Goal: Answer question/provide support

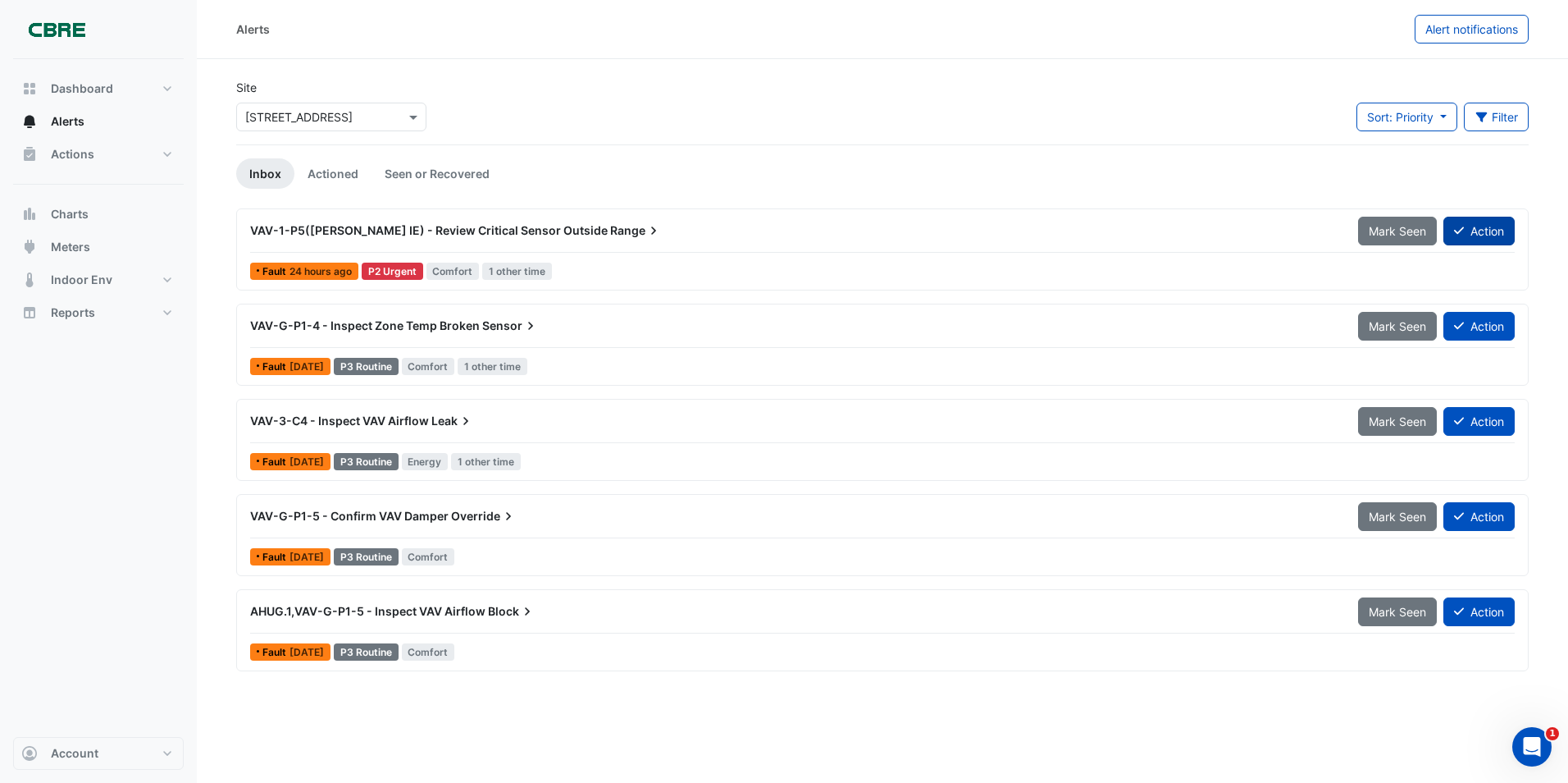
click at [1472, 229] on button "Action" at bounding box center [1478, 231] width 71 height 29
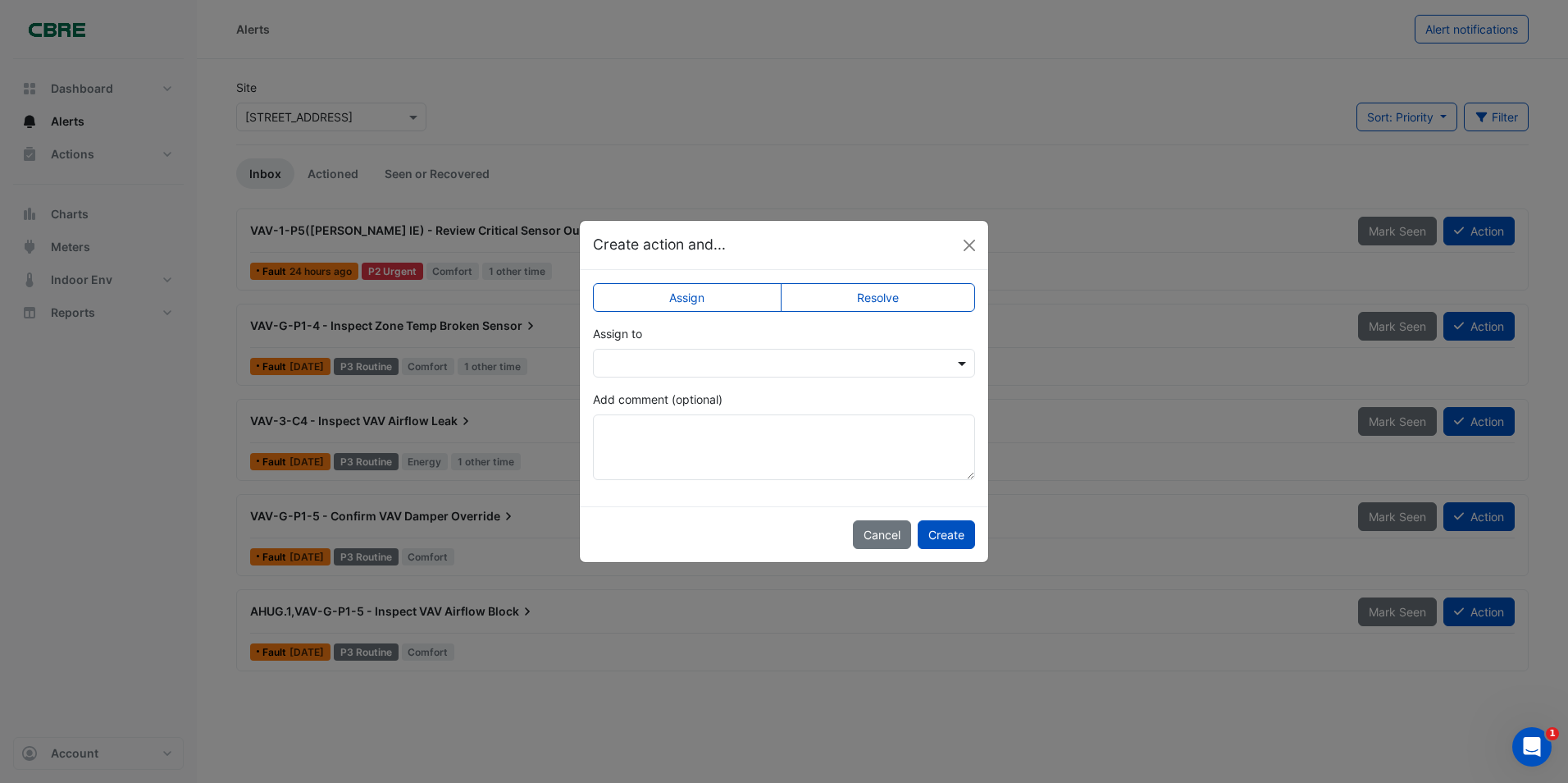
click at [964, 365] on span at bounding box center [964, 363] width 21 height 17
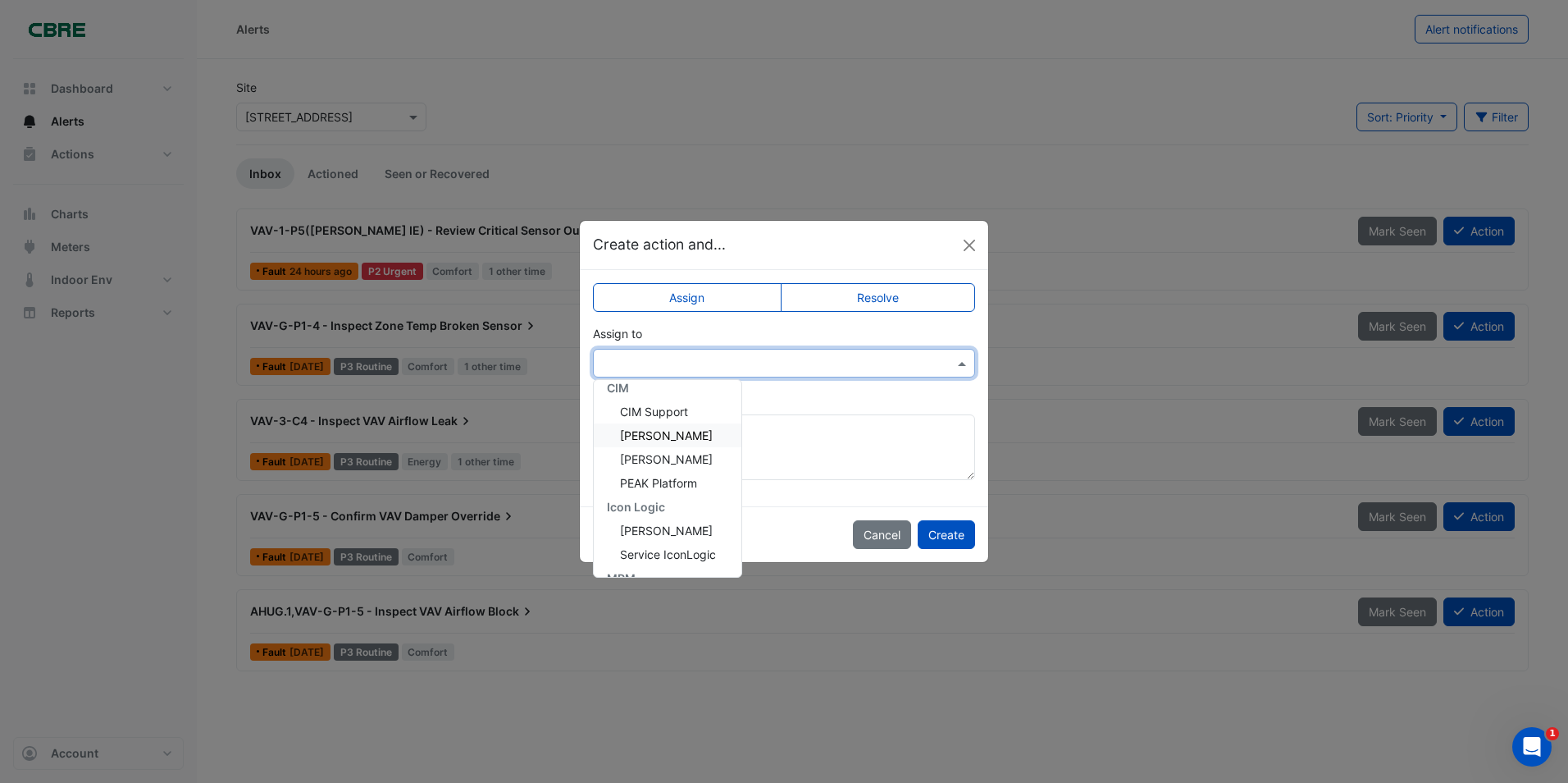
scroll to position [126, 0]
click at [660, 486] on span "[PERSON_NAME]" at bounding box center [666, 487] width 92 height 14
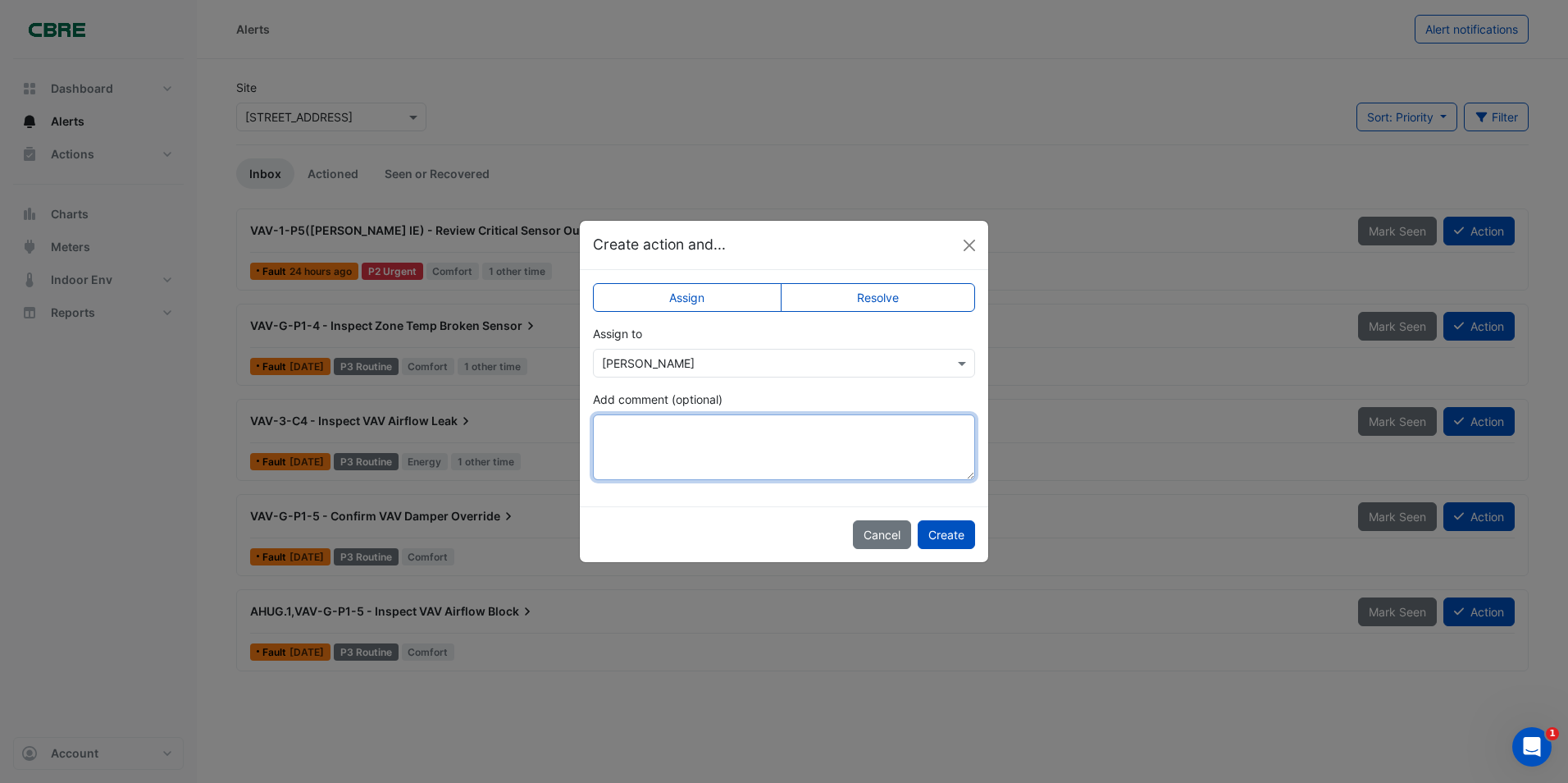
click at [652, 437] on textarea "Add comment (optional)" at bounding box center [784, 447] width 382 height 66
type textarea "**********"
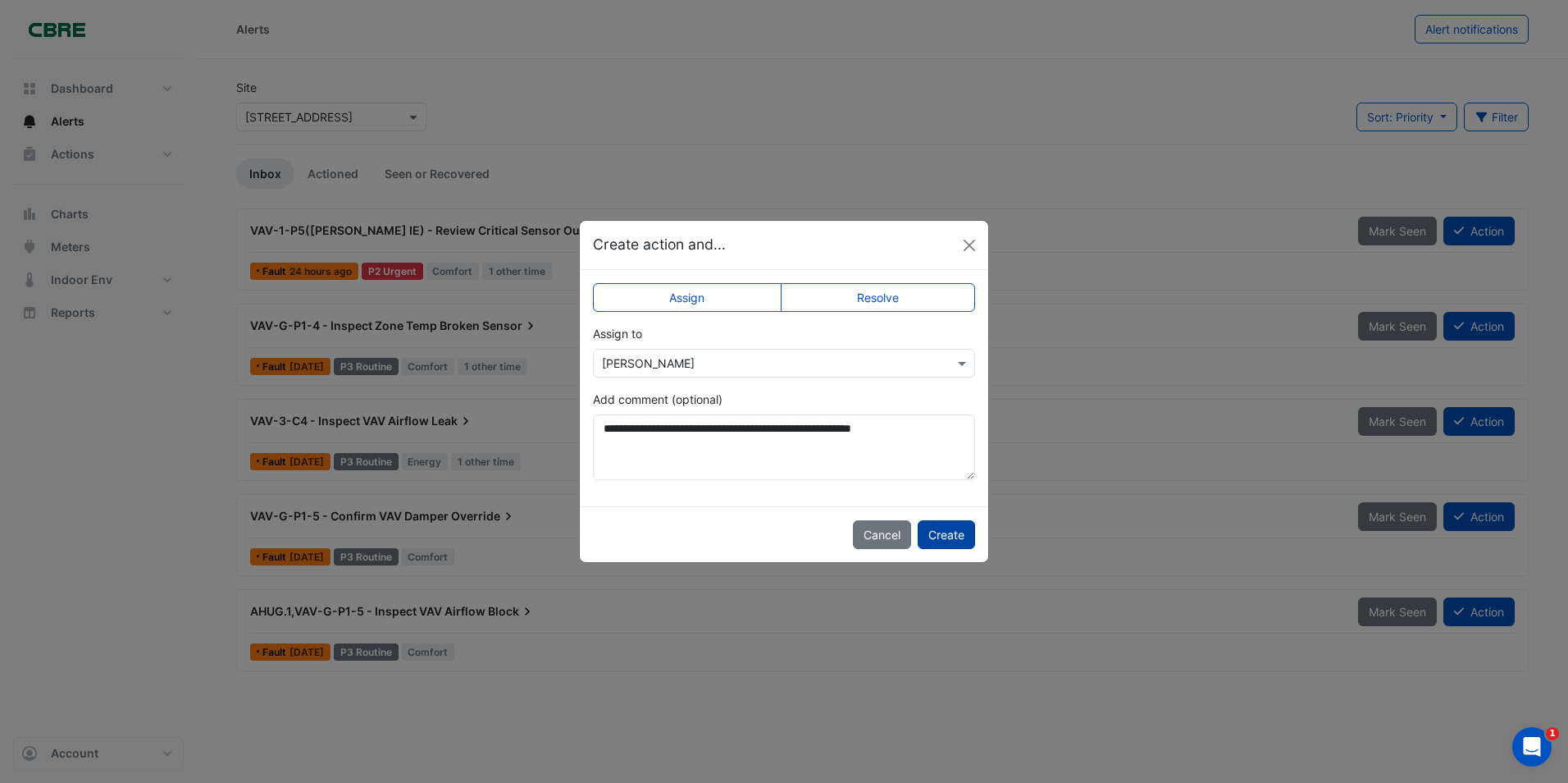
click at [945, 533] on button "Create" at bounding box center [946, 535] width 57 height 29
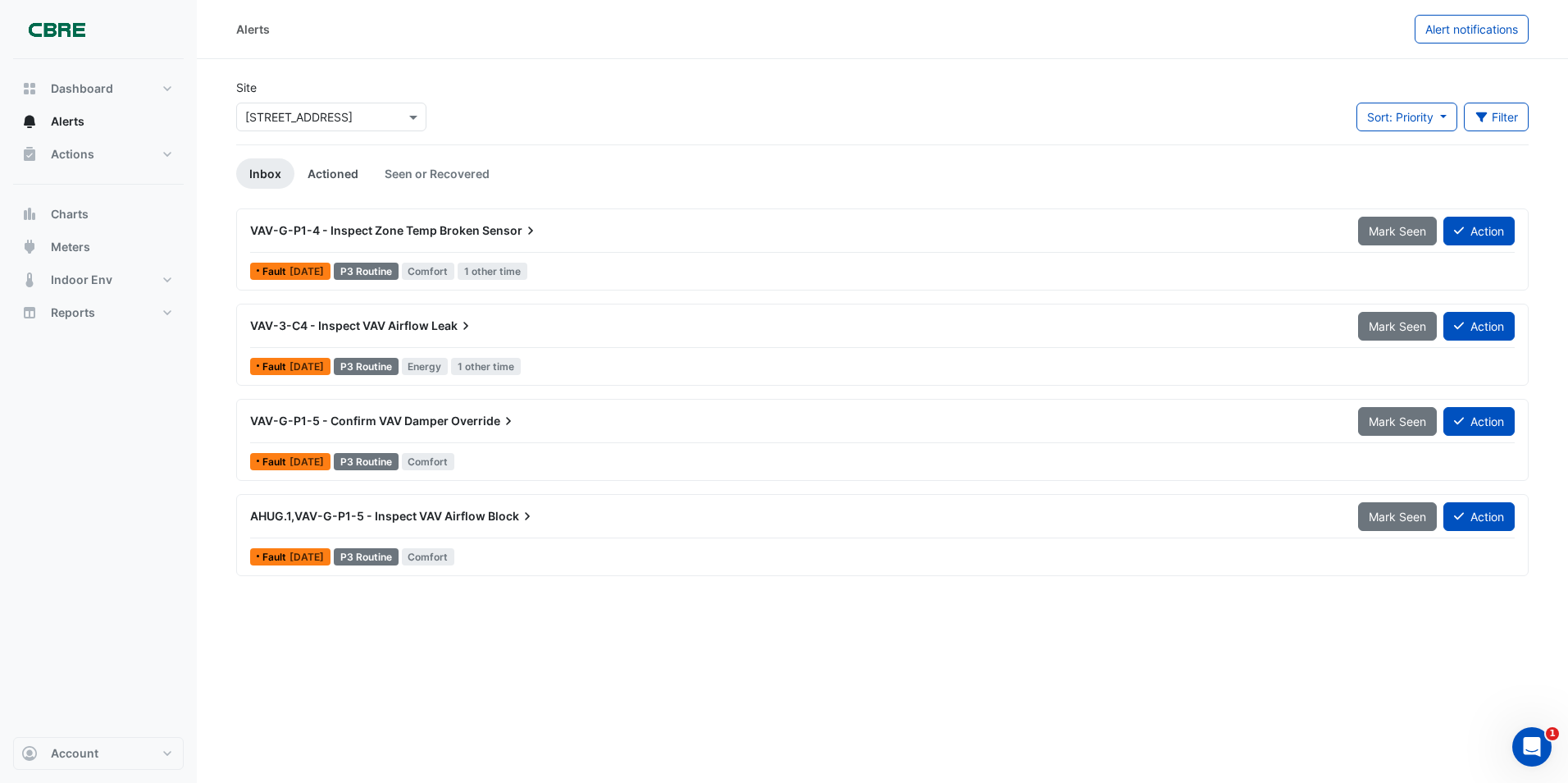
click at [324, 173] on link "Actioned" at bounding box center [333, 173] width 77 height 30
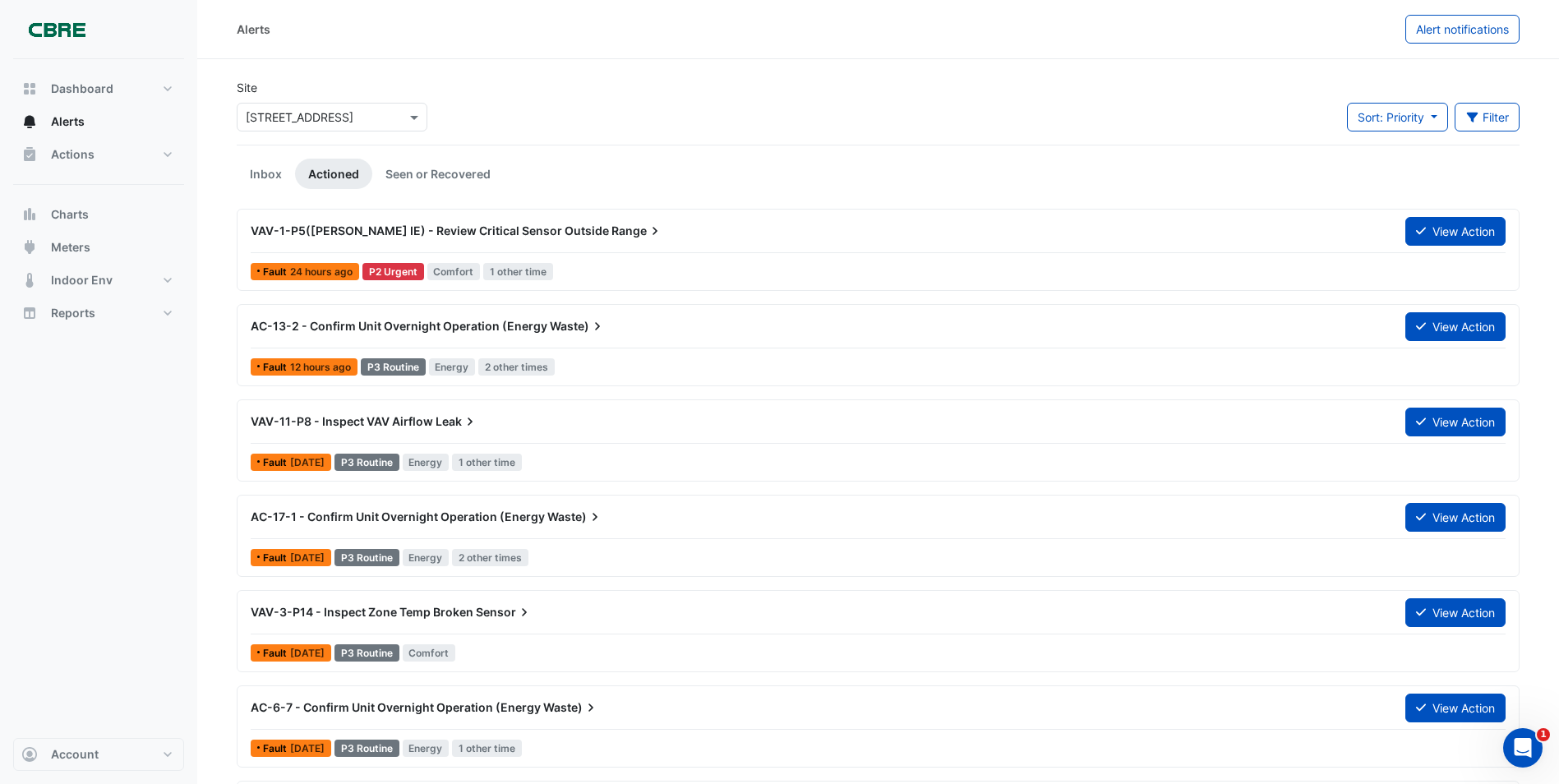
click at [471, 225] on span "VAV-1-P5([PERSON_NAME] IE) - Review Critical Sensor Outside" at bounding box center [429, 230] width 358 height 14
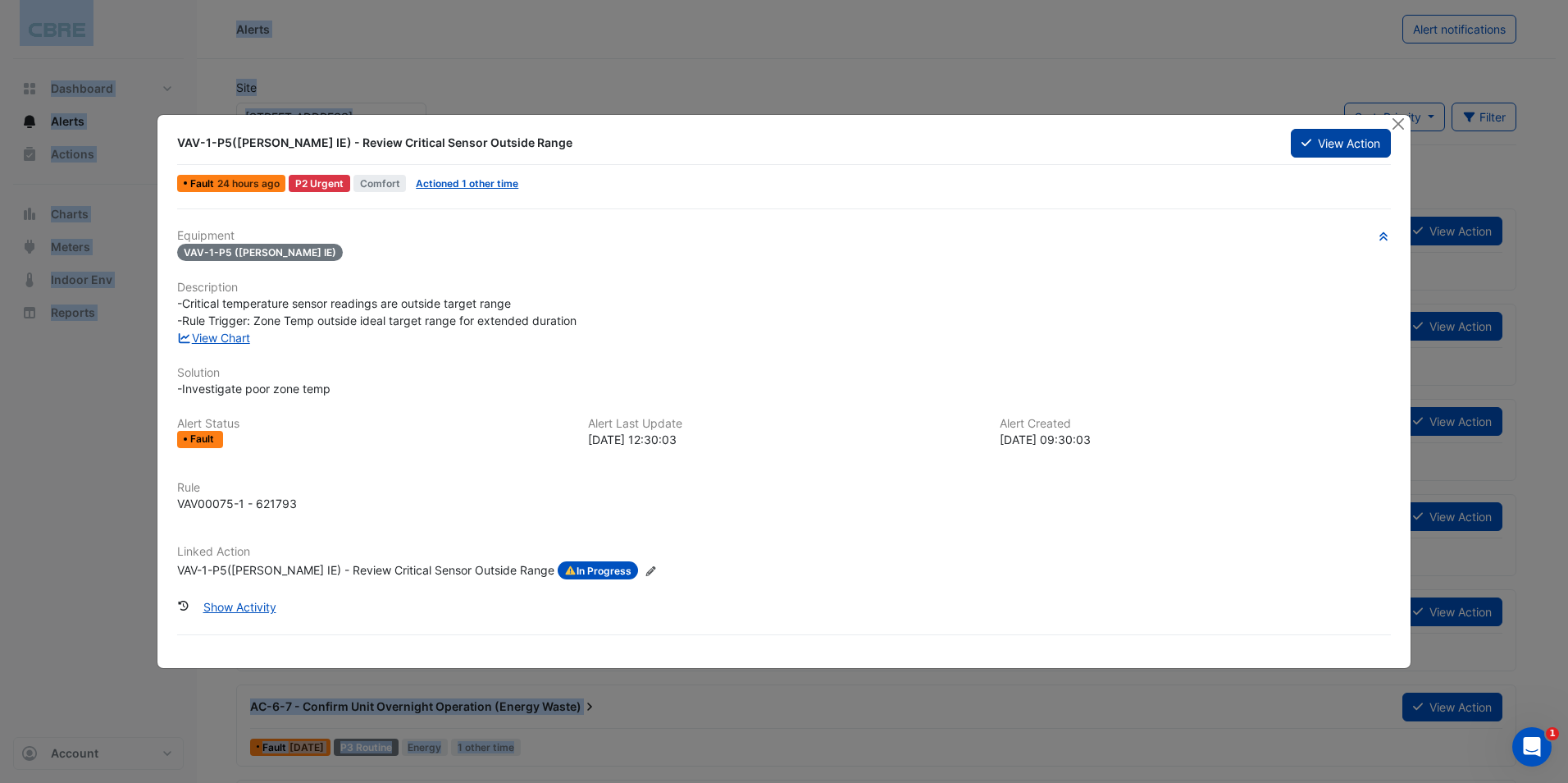
click at [1335, 141] on button "View Action" at bounding box center [1340, 144] width 100 height 29
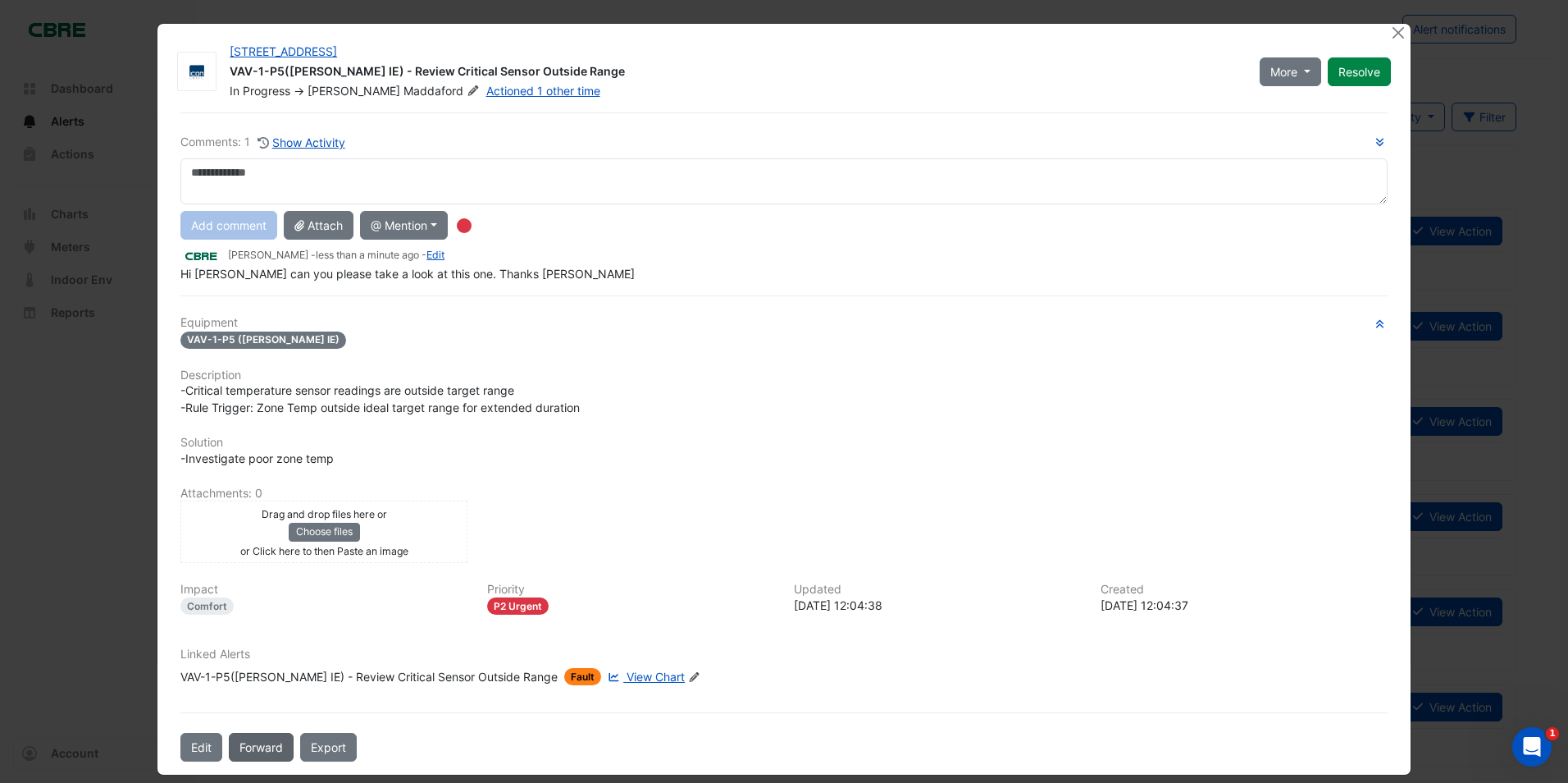
click at [257, 746] on button "Forward" at bounding box center [261, 747] width 65 height 29
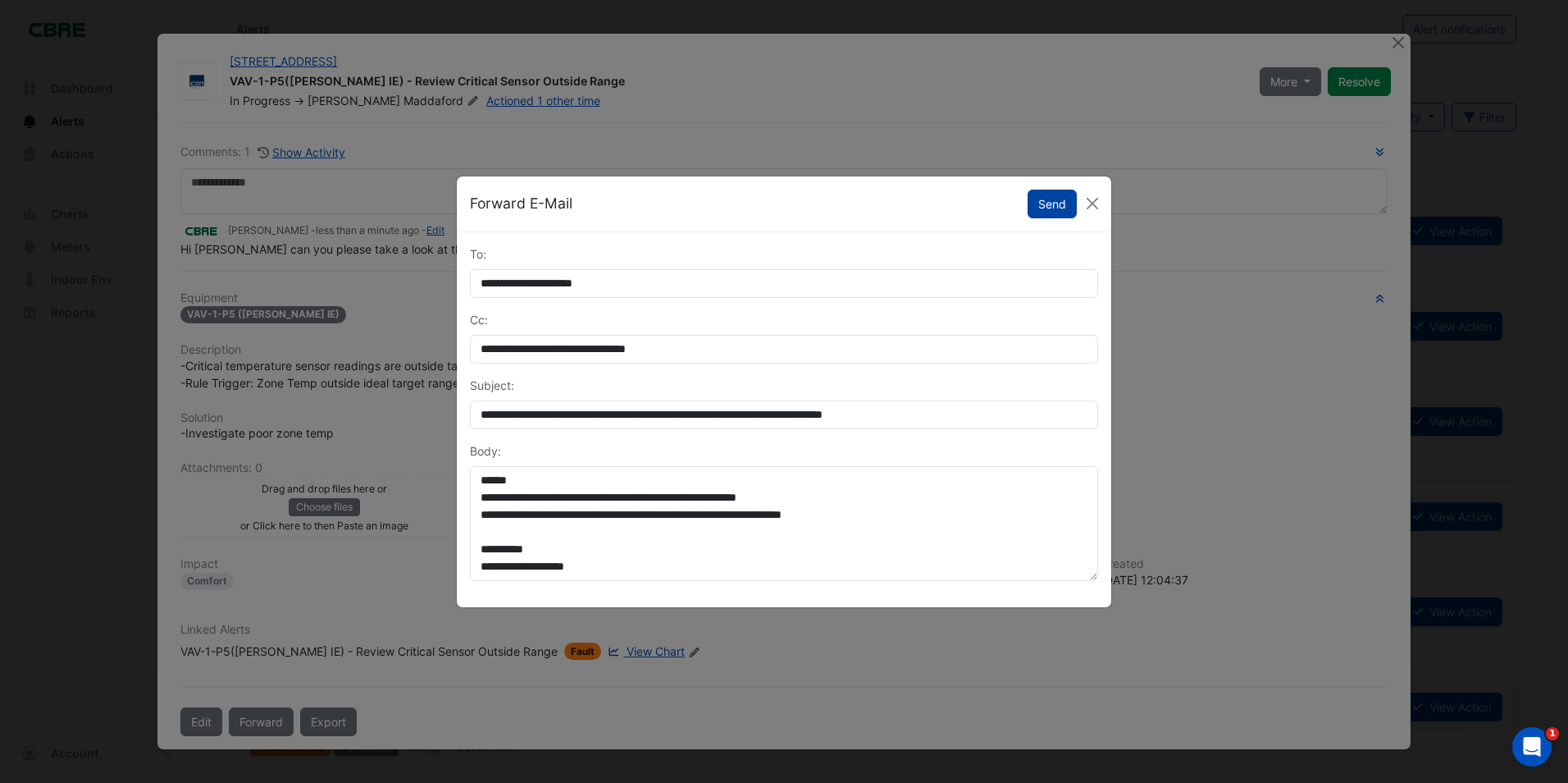
click at [1056, 206] on button "Send" at bounding box center [1052, 204] width 50 height 29
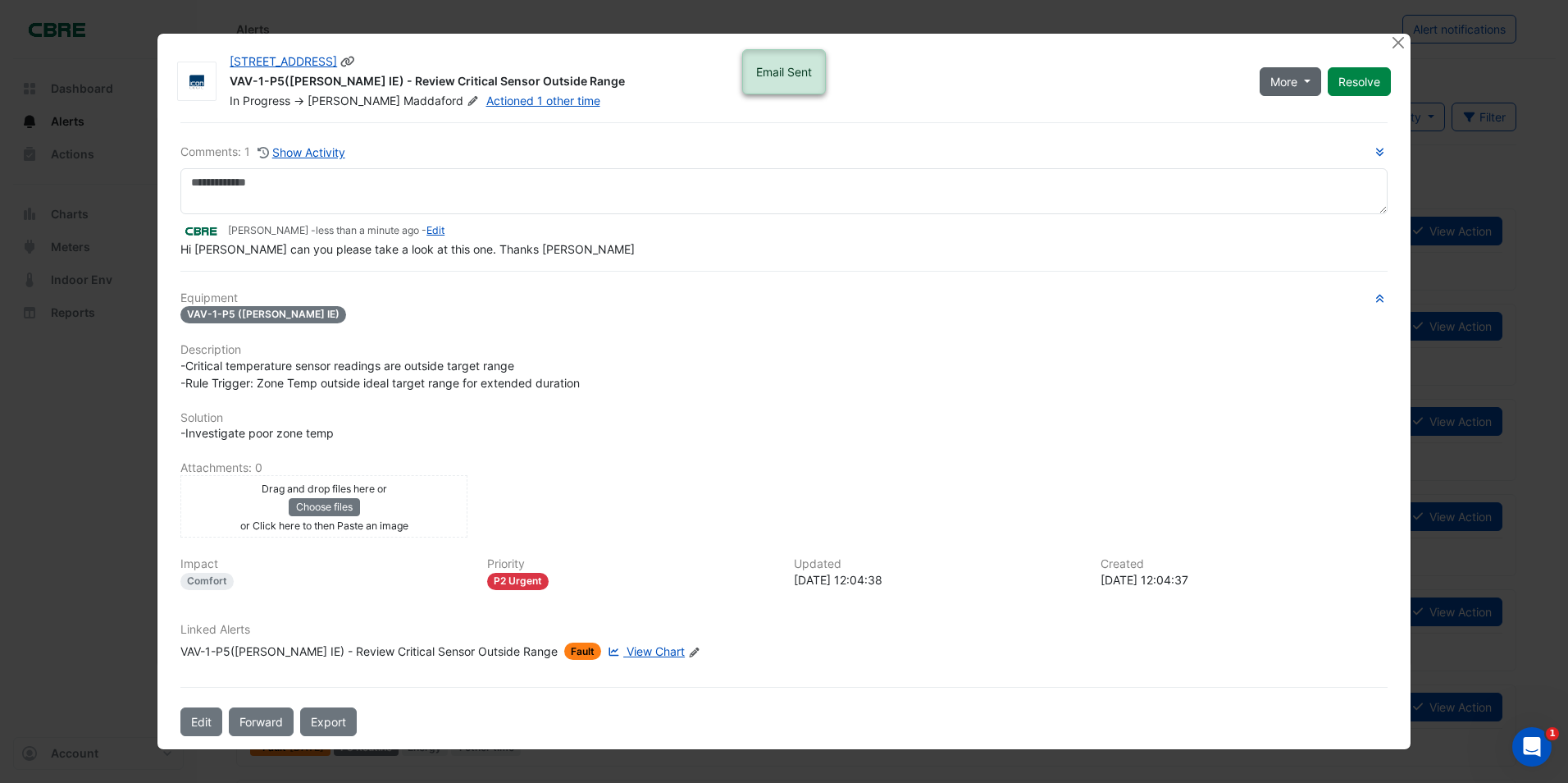
click at [1304, 81] on button "More" at bounding box center [1291, 82] width 62 height 29
click at [1304, 80] on button "More" at bounding box center [1291, 82] width 62 height 29
click at [1397, 44] on button "Close" at bounding box center [1399, 42] width 17 height 17
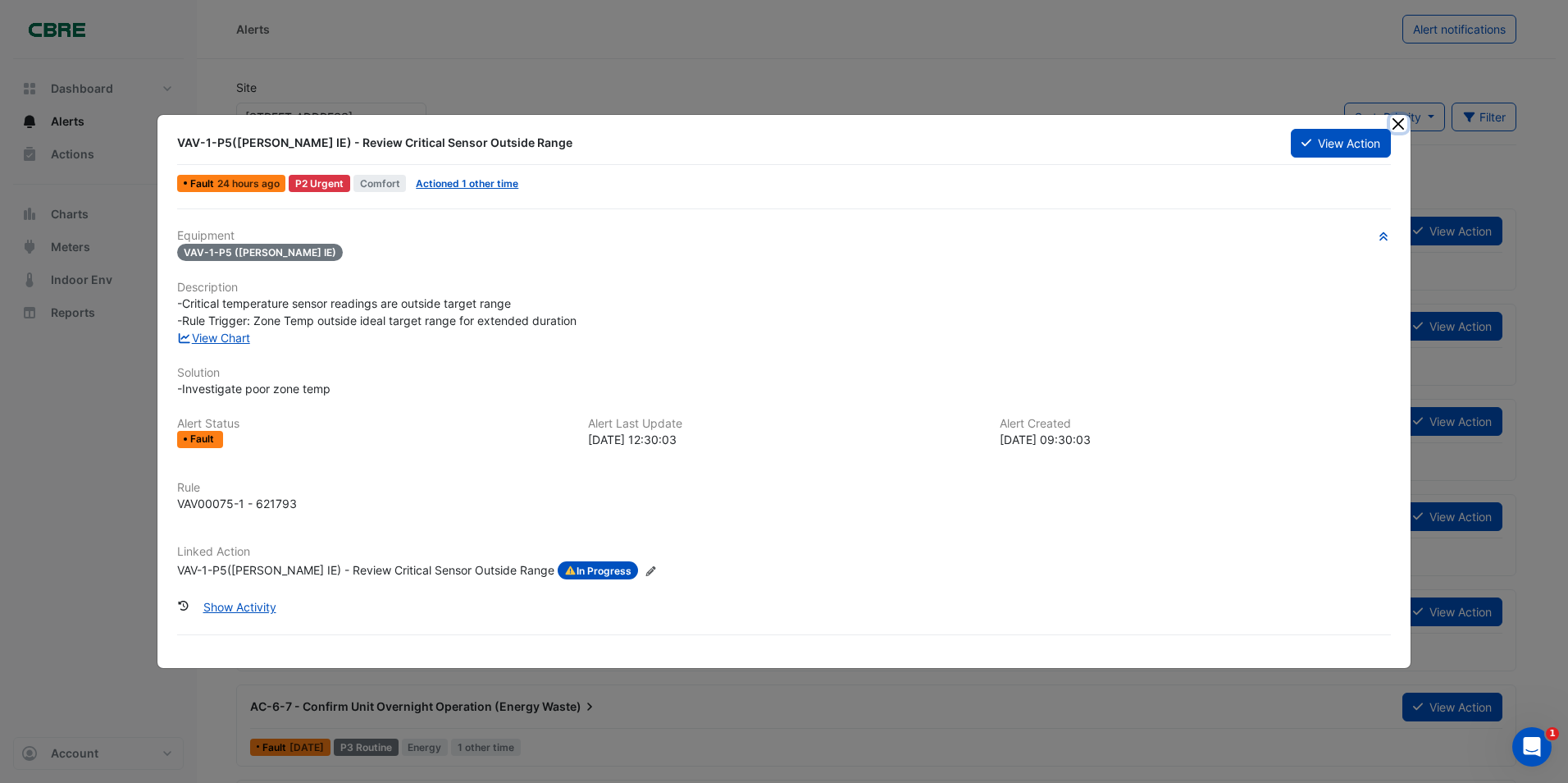
click at [1395, 128] on button "Close" at bounding box center [1399, 123] width 17 height 17
